Goal: Find specific page/section: Find specific page/section

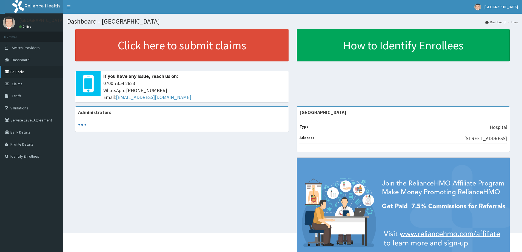
click at [19, 73] on link "PA Code" at bounding box center [31, 72] width 63 height 12
